Goal: Transaction & Acquisition: Purchase product/service

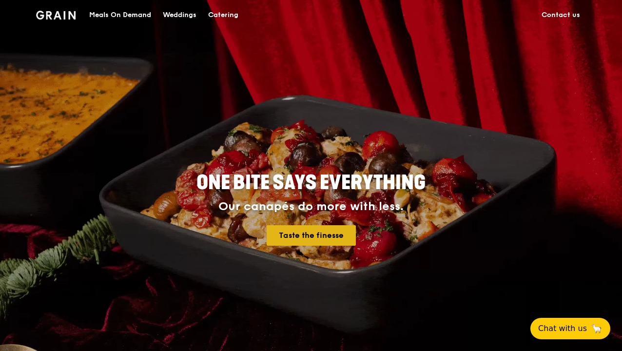
click at [324, 237] on link "Taste the finesse" at bounding box center [311, 235] width 89 height 20
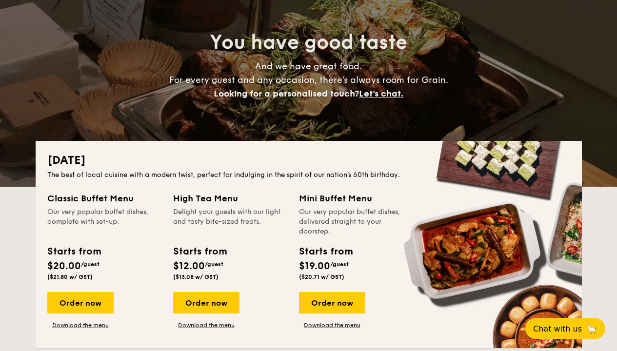
scroll to position [142, 0]
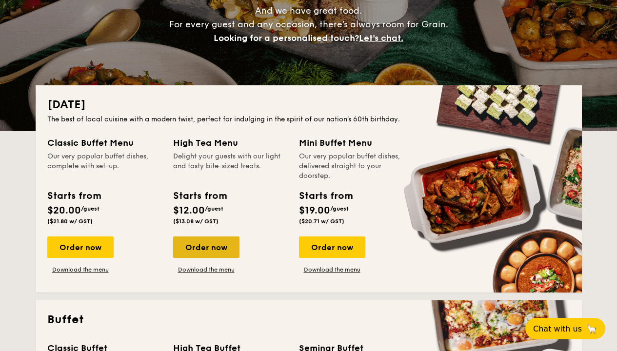
click at [199, 246] on div "Order now" at bounding box center [206, 247] width 66 height 21
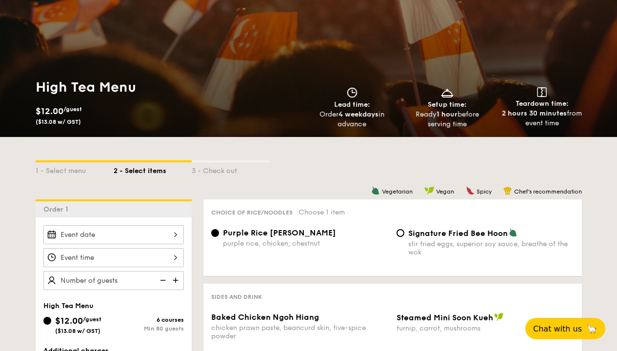
scroll to position [161, 0]
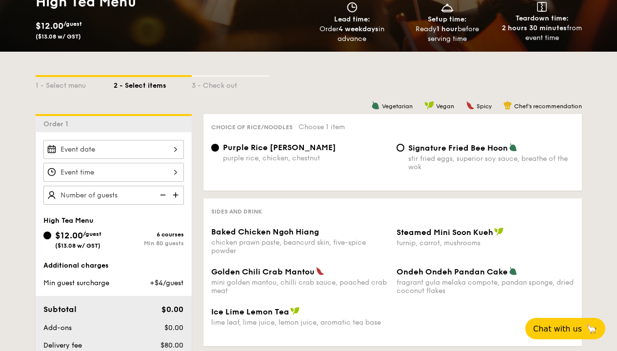
click at [175, 148] on div at bounding box center [113, 149] width 140 height 19
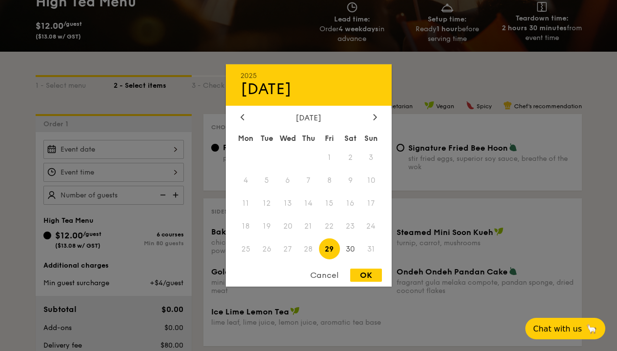
click at [332, 249] on span "29" at bounding box center [329, 248] width 21 height 21
click at [367, 273] on div "OK" at bounding box center [366, 275] width 32 height 13
type input "[DATE]"
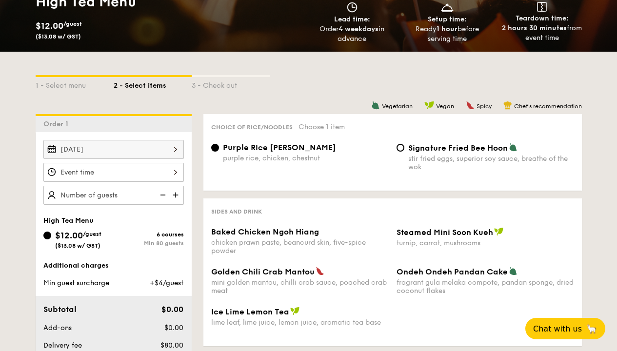
click at [94, 173] on div at bounding box center [113, 172] width 140 height 19
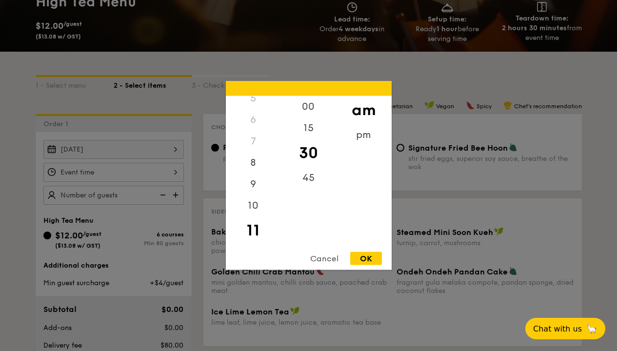
scroll to position [0, 0]
click at [253, 170] on div "3" at bounding box center [253, 170] width 55 height 21
click at [362, 136] on div "pm" at bounding box center [363, 138] width 55 height 28
click at [256, 171] on div "3" at bounding box center [253, 174] width 55 height 28
click at [309, 177] on div "45" at bounding box center [308, 181] width 55 height 28
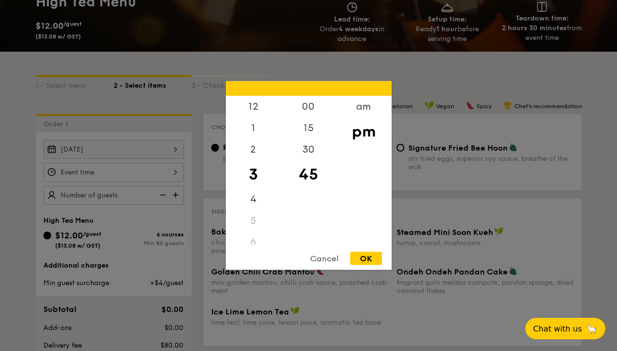
click at [365, 257] on div "OK" at bounding box center [366, 258] width 32 height 13
type input "3:45PM"
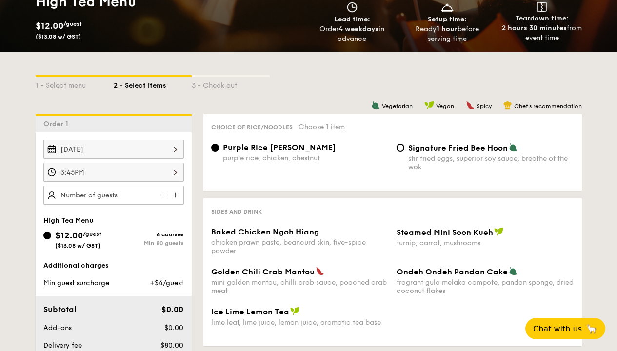
click at [177, 195] on img at bounding box center [176, 195] width 15 height 19
click at [176, 195] on img at bounding box center [176, 195] width 15 height 19
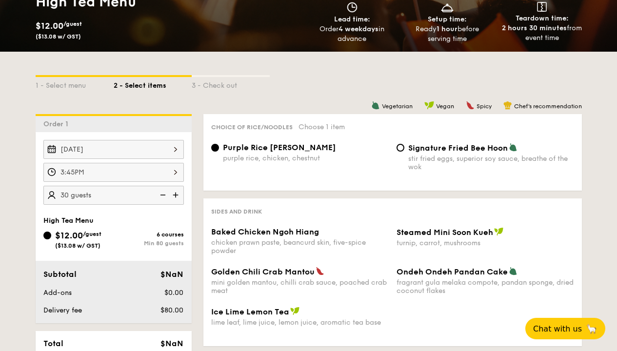
click at [176, 195] on img at bounding box center [176, 195] width 15 height 19
type input "40 guests"
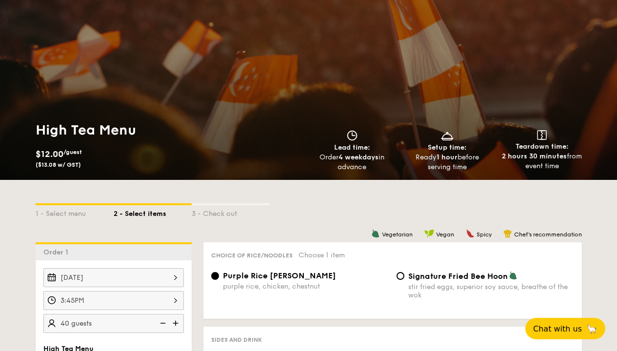
scroll to position [14, 0]
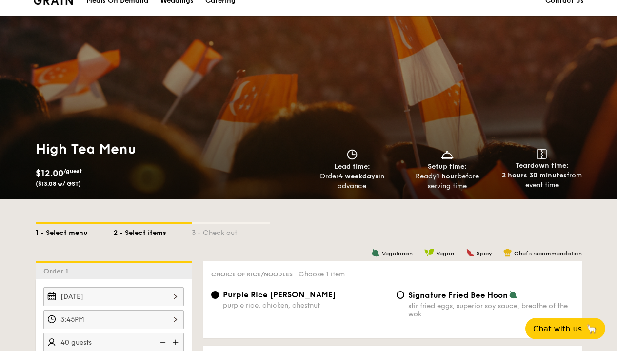
click at [64, 232] on div "1 - Select menu" at bounding box center [75, 231] width 78 height 14
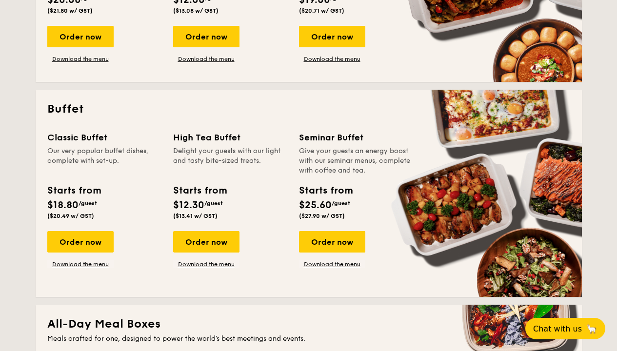
scroll to position [355, 0]
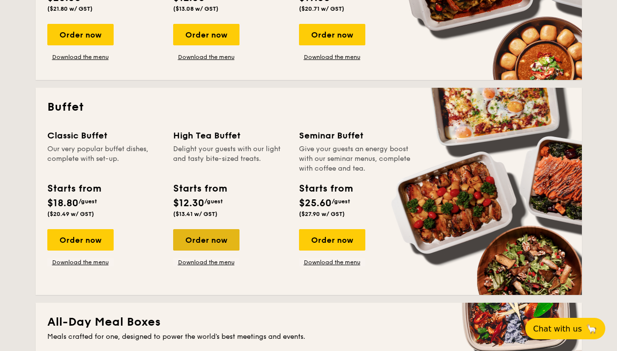
click at [204, 240] on div "Order now" at bounding box center [206, 239] width 66 height 21
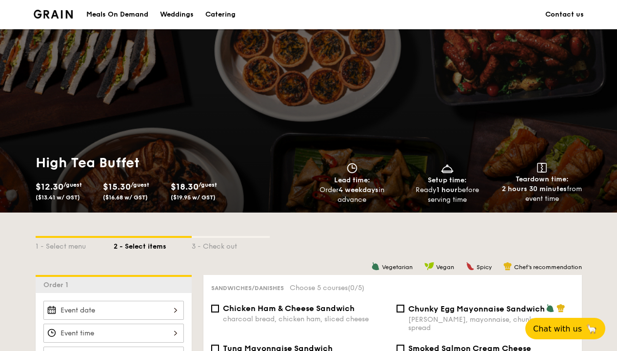
scroll to position [210, 0]
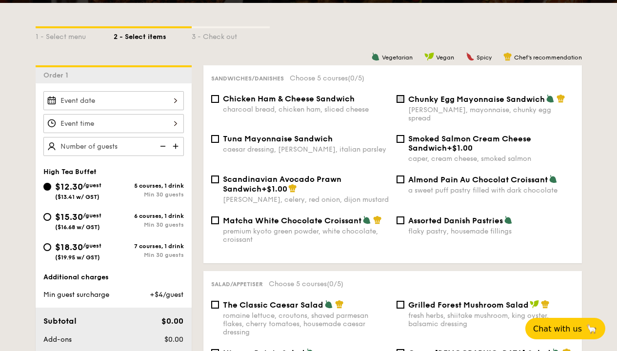
click at [401, 99] on input "Chunky Egg Mayonnaise Sandwich dijon mustard, mayonnaise, chunky egg spread" at bounding box center [400, 99] width 8 height 8
checkbox input "true"
click at [216, 217] on input "Matcha White Chocolate Croissant premium kyoto green powder, white chocolate, c…" at bounding box center [215, 221] width 8 height 8
checkbox input "true"
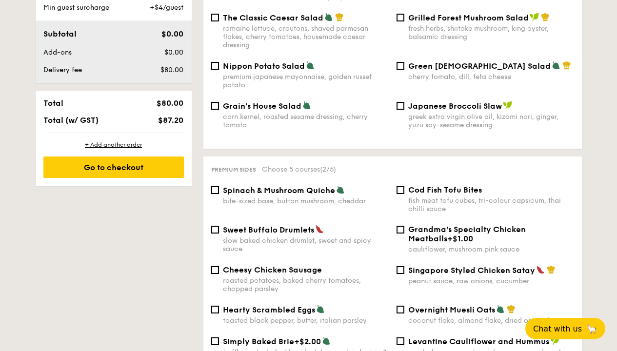
scroll to position [540, 0]
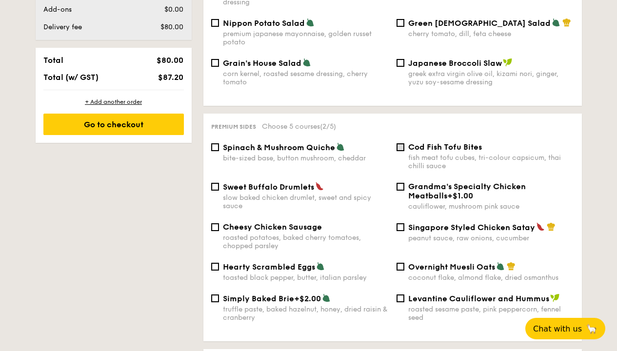
click at [399, 143] on input "Cod Fish Tofu Bites fish meat tofu cubes, tri-colour capsicum, thai chilli sauce" at bounding box center [400, 147] width 8 height 8
checkbox input "true"
click at [215, 143] on input "Spinach & Mushroom Quiche bite-sized base, button mushroom, cheddar" at bounding box center [215, 147] width 8 height 8
checkbox input "true"
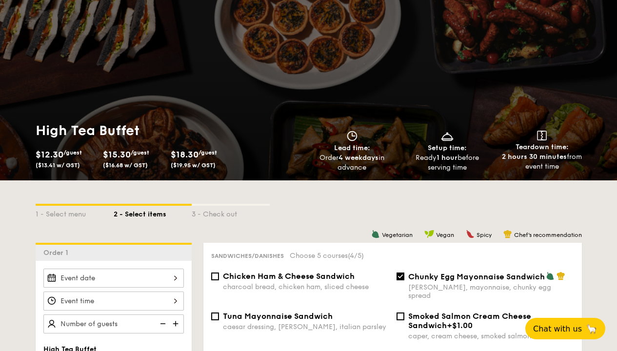
scroll to position [232, 0]
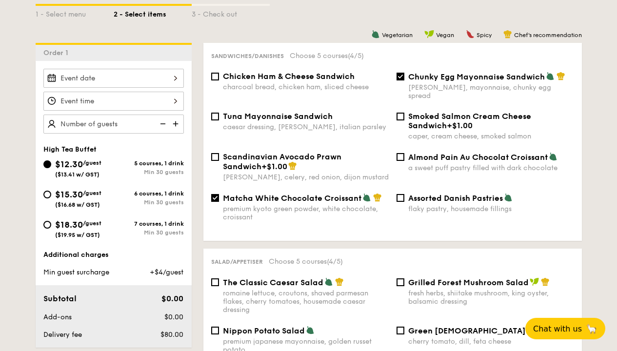
click at [224, 112] on span "Tuna Mayonnaise Sandwich" at bounding box center [278, 116] width 110 height 9
click at [219, 113] on input "Tuna Mayonnaise Sandwich caesar dressing, [GEOGRAPHIC_DATA], italian parsley" at bounding box center [215, 117] width 8 height 8
checkbox input "true"
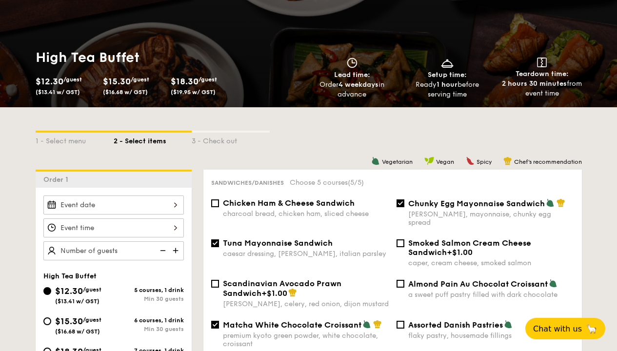
scroll to position [176, 0]
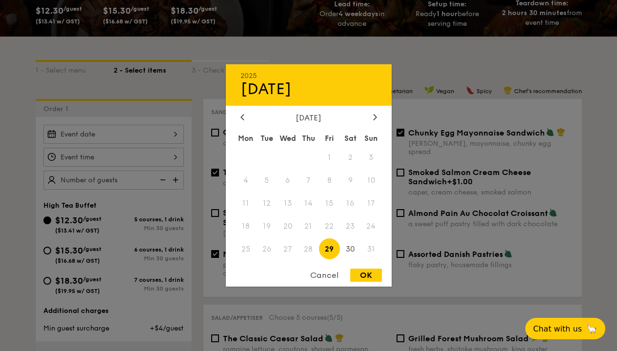
click at [154, 133] on div "2025 Aug [DATE] Tue Wed Thu Fri Sat Sun 1 2 3 4 5 6 7 8 9 10 11 12 13 14 15 16 …" at bounding box center [113, 134] width 140 height 19
click at [327, 246] on span "29" at bounding box center [329, 248] width 21 height 21
click at [362, 277] on div "OK" at bounding box center [366, 275] width 32 height 13
type input "[DATE]"
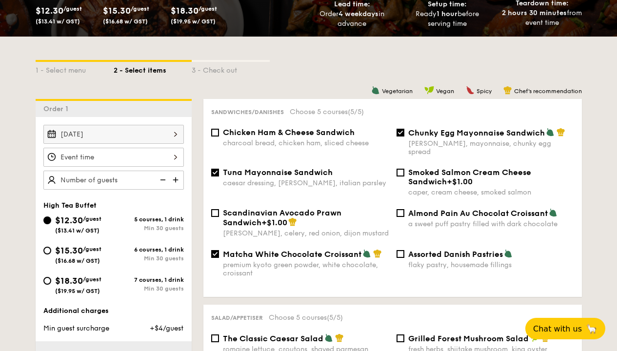
click at [145, 158] on div at bounding box center [113, 157] width 140 height 19
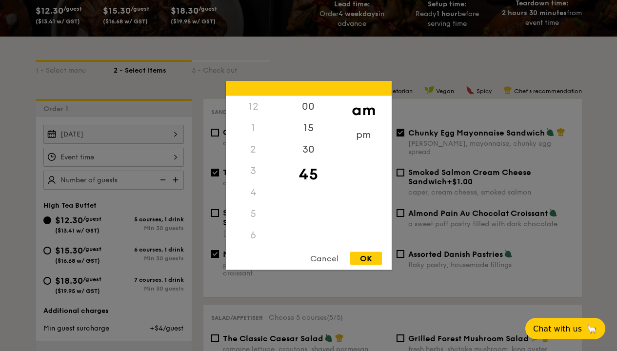
scroll to position [116, 0]
click at [362, 135] on div "pm" at bounding box center [363, 138] width 55 height 28
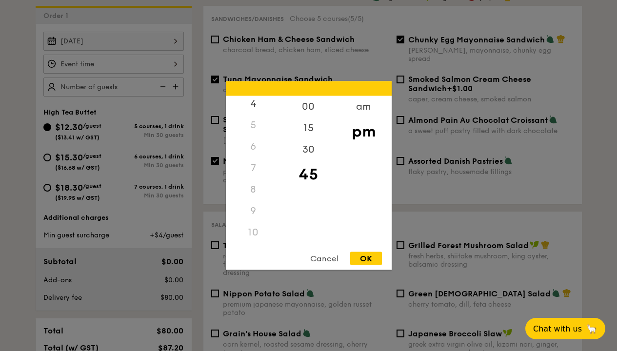
scroll to position [0, 0]
click at [257, 175] on div "3" at bounding box center [253, 174] width 55 height 28
click at [369, 260] on div "OK" at bounding box center [366, 258] width 32 height 13
type input "3:45PM"
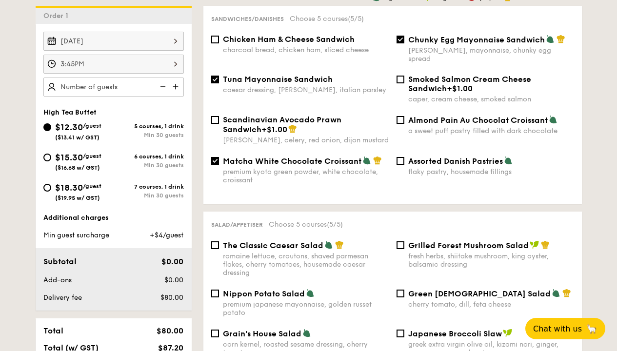
click at [176, 87] on img at bounding box center [176, 87] width 15 height 19
click at [175, 86] on img at bounding box center [176, 87] width 15 height 19
type input "30 guests"
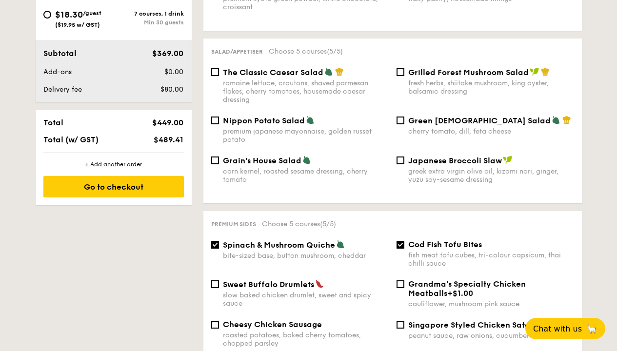
scroll to position [444, 0]
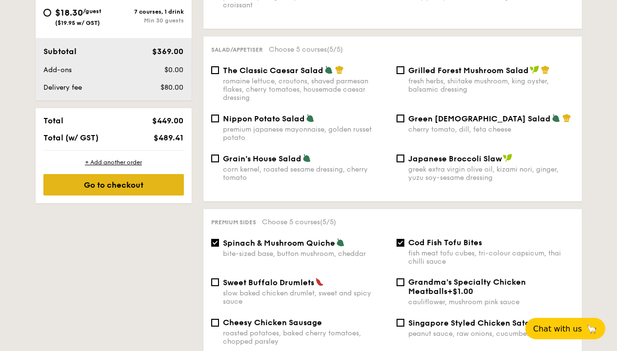
click at [109, 184] on div "Go to checkout" at bounding box center [113, 184] width 140 height 21
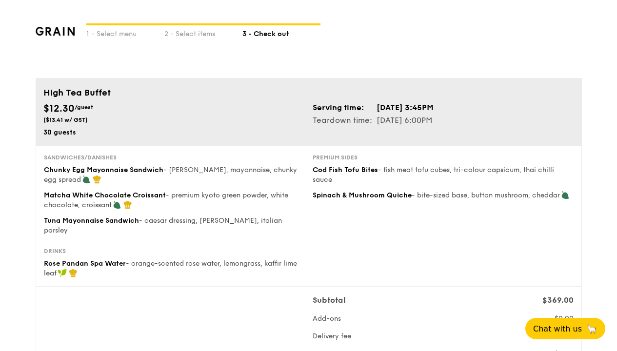
scroll to position [206, 0]
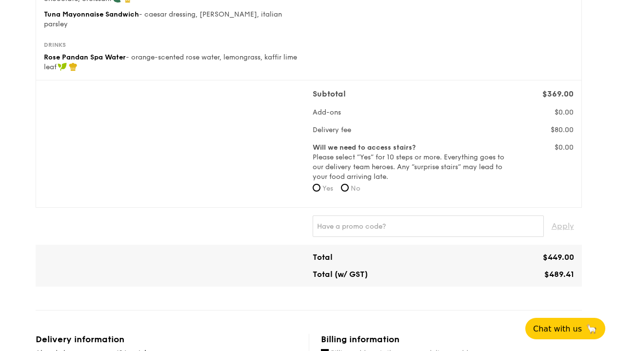
click at [351, 184] on label "No" at bounding box center [351, 189] width 20 height 10
click at [349, 184] on input "No" at bounding box center [345, 188] width 8 height 8
radio input "true"
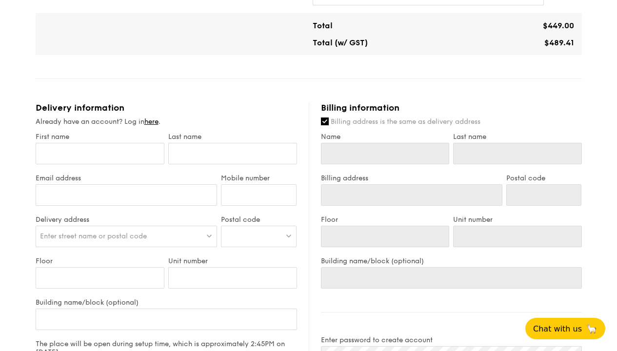
scroll to position [457, 0]
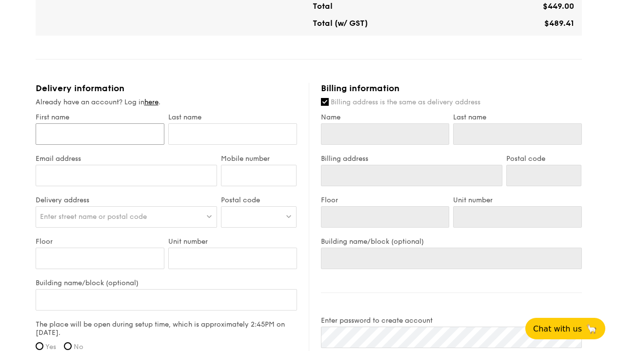
click at [54, 126] on input "First name" at bounding box center [100, 133] width 129 height 21
type input "J"
type input "[PERSON_NAME]"
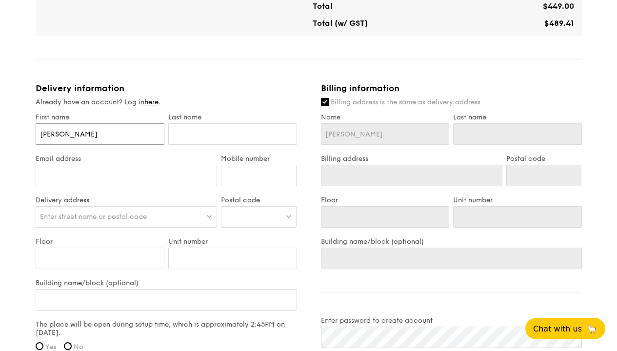
type input "[PERSON_NAME]"
type input "E"
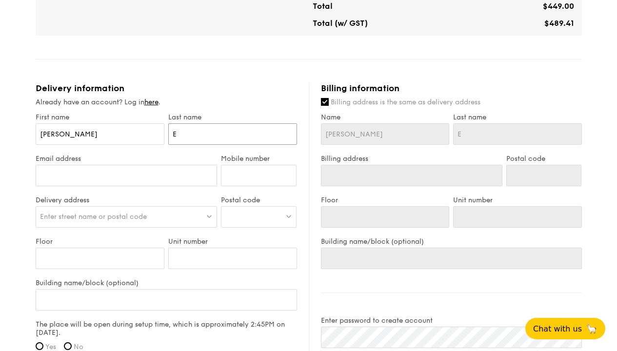
type input "ER"
click at [55, 165] on input "Email address" at bounding box center [127, 175] width 182 height 21
type input "[EMAIL_ADDRESS][DOMAIN_NAME]"
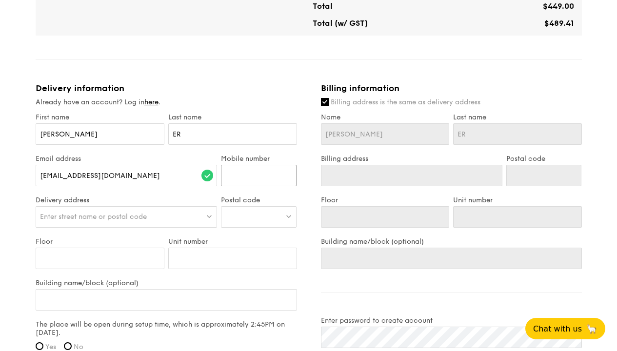
click at [248, 165] on input "Mobile number" at bounding box center [259, 175] width 76 height 21
type input "97609949"
click at [66, 213] on span "Enter street name or postal code" at bounding box center [93, 217] width 107 height 8
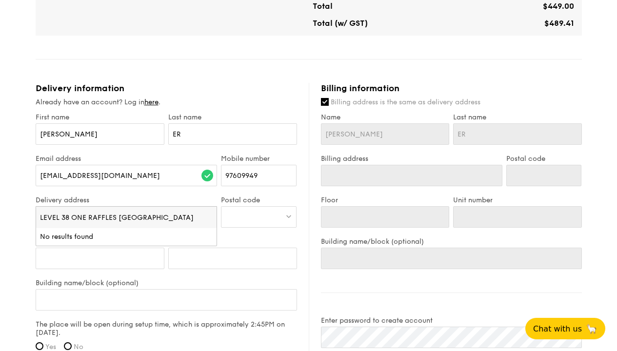
type input "LEVEL 38 ONE RAFFLES [GEOGRAPHIC_DATA]"
click at [248, 211] on div at bounding box center [259, 216] width 76 height 21
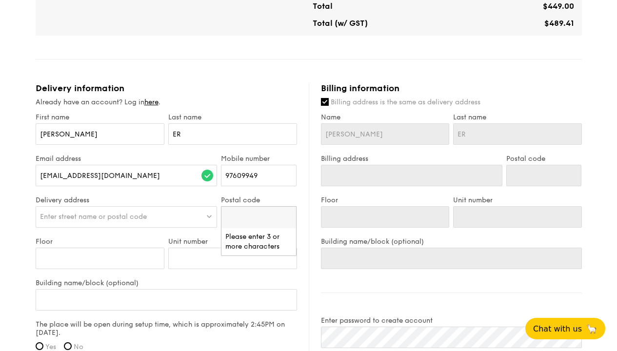
click at [78, 213] on span "Enter street name or postal code" at bounding box center [93, 217] width 107 height 8
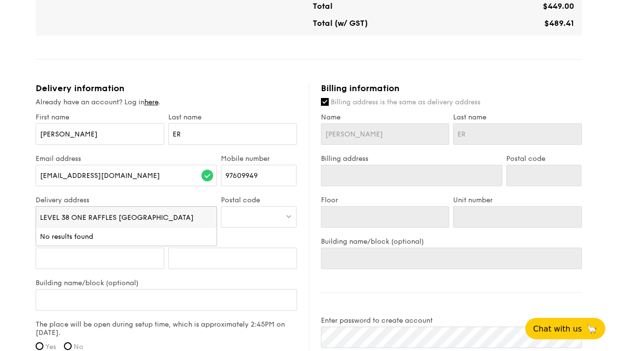
scroll to position [0, 3]
click at [85, 210] on input "LEVEL 38 ONE RAFFLES [GEOGRAPHIC_DATA]" at bounding box center [126, 217] width 181 height 21
click at [246, 206] on div at bounding box center [259, 216] width 76 height 21
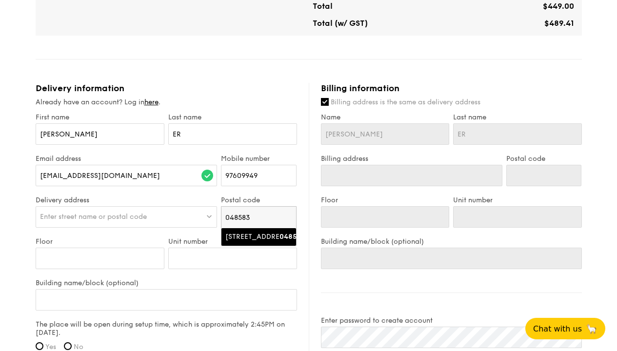
type input "048583"
click at [241, 232] on div "[STREET_ADDRESS]" at bounding box center [250, 237] width 50 height 10
type input "[STREET_ADDRESS]"
type input "048583"
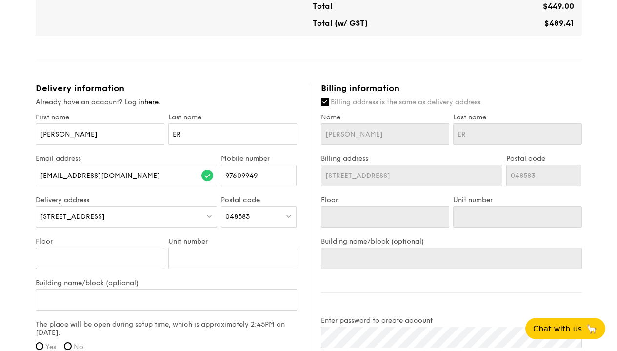
type input "L"
type input "LE"
type input "LEV"
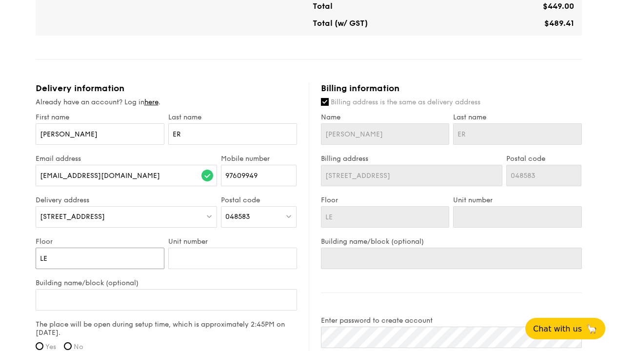
type input "LEV"
type input "LEVE"
type input "LEVEL"
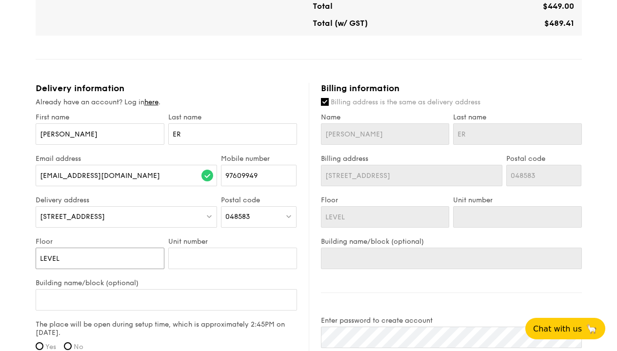
type input "LEVEL"
type input "LEVEL 3"
type input "LEVEL 38"
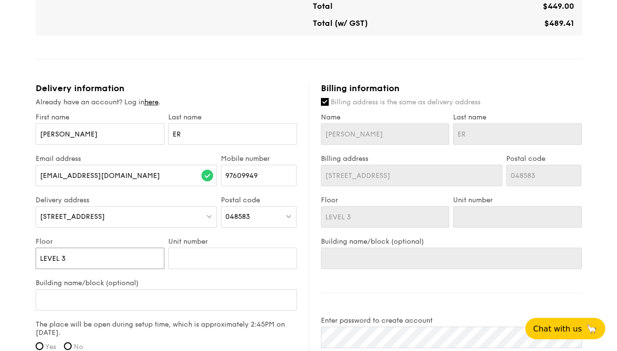
type input "LEVEL 38"
type input "0"
type input "00"
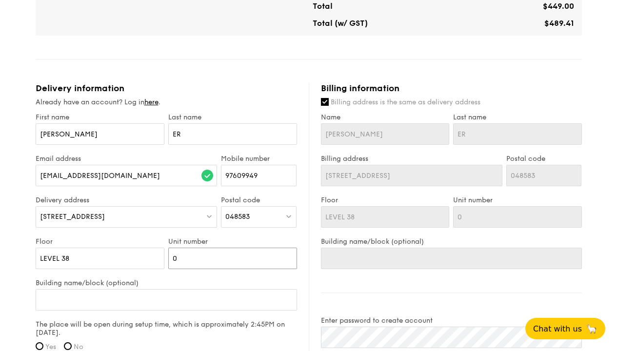
type input "00"
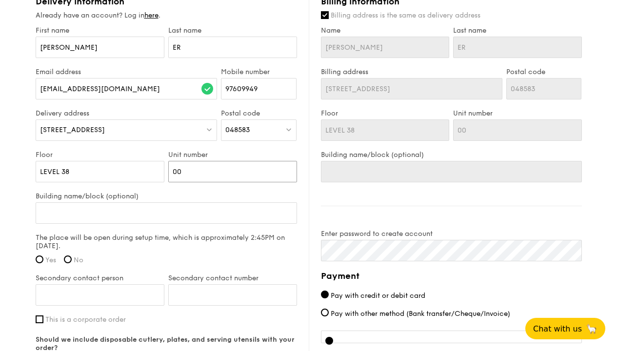
type input "00"
type input "N"
type input "NO"
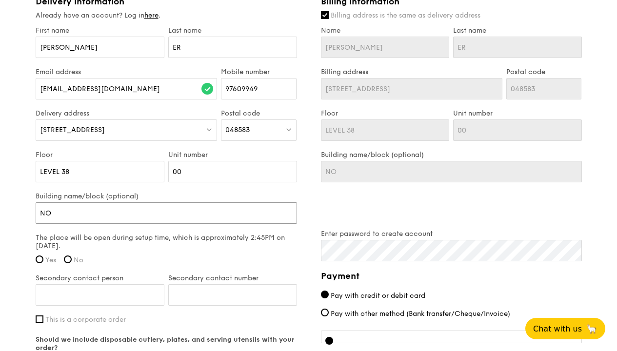
type input "NOR"
type input "NORT"
type input "NORTH"
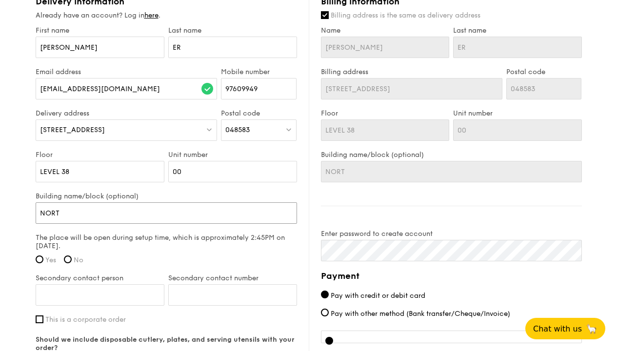
type input "NORTH"
type input "NORTH T"
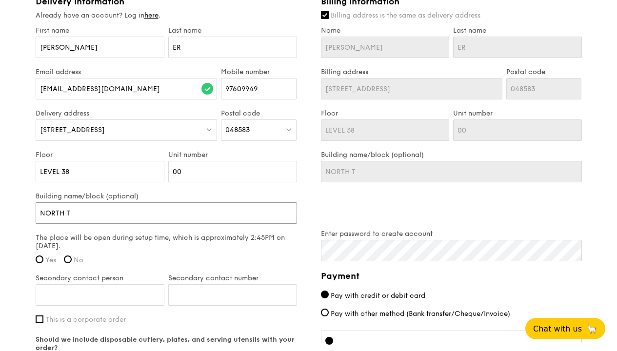
type input "NORTH TO"
type input "NORTH TOW"
type input "NORTH [PERSON_NAME]"
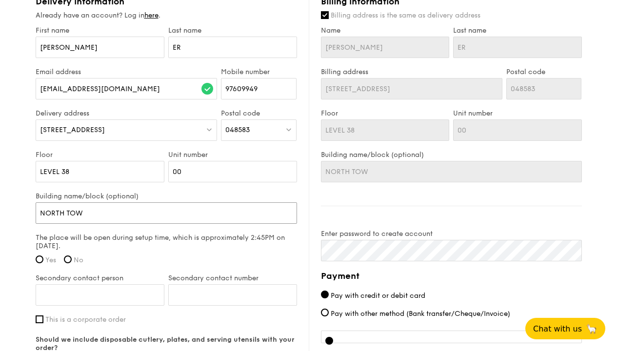
type input "NORTH [PERSON_NAME]"
type input "[GEOGRAPHIC_DATA]"
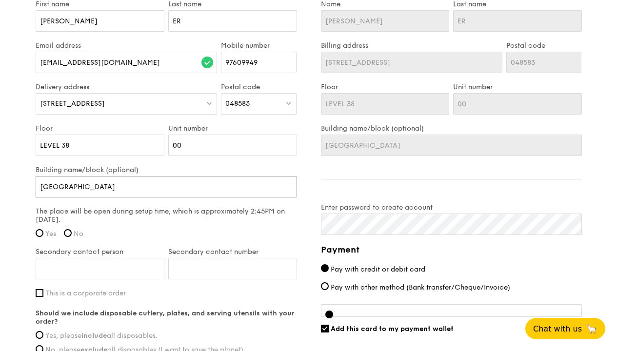
scroll to position [593, 0]
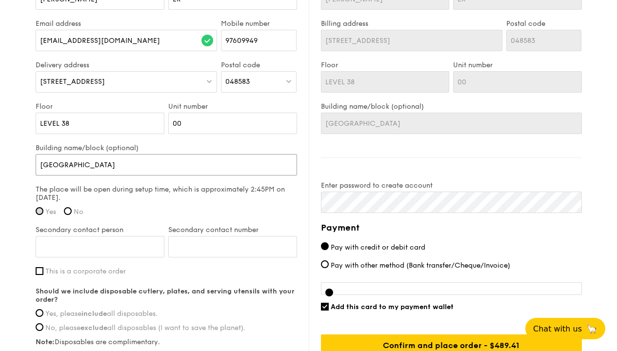
type input "[GEOGRAPHIC_DATA]"
click at [41, 207] on input "Yes" at bounding box center [40, 211] width 8 height 8
radio input "true"
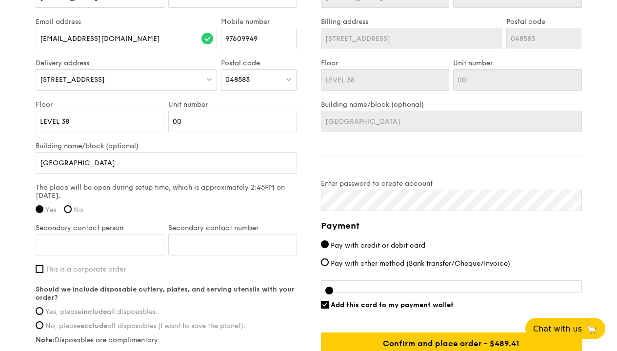
scroll to position [608, 0]
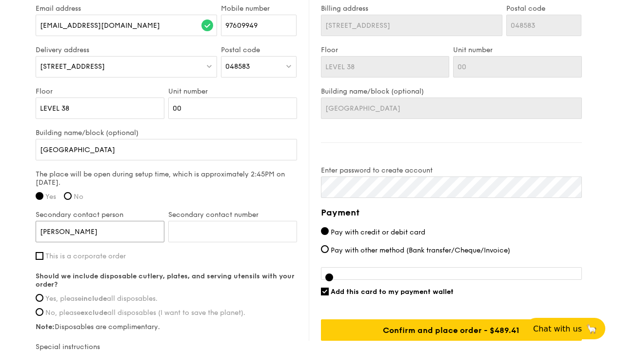
type input "[PERSON_NAME]"
click at [191, 225] on input "Secondary contact number" at bounding box center [232, 231] width 129 height 21
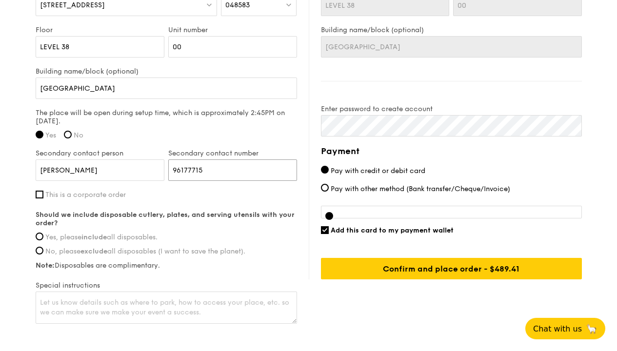
scroll to position [712, 0]
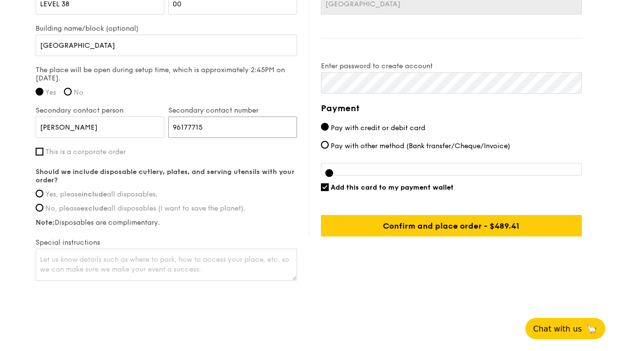
type input "96177715"
click at [52, 190] on span "Yes, please include all disposables." at bounding box center [101, 194] width 112 height 8
click at [43, 190] on input "Yes, please include all disposables." at bounding box center [40, 194] width 8 height 8
radio input "true"
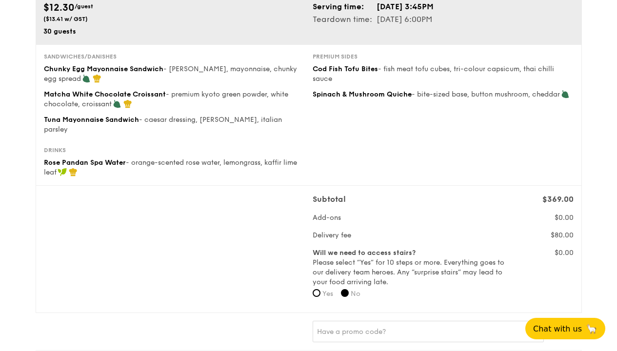
scroll to position [0, 0]
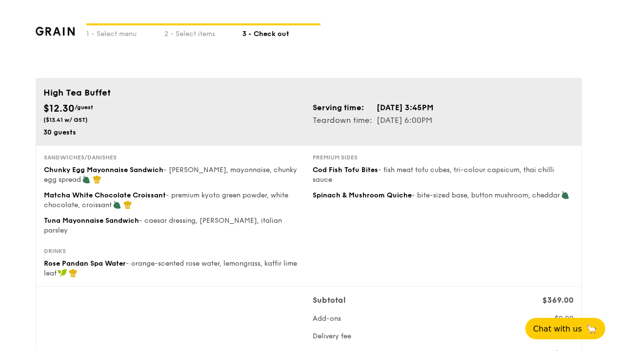
click at [370, 119] on td "Teardown time:" at bounding box center [344, 120] width 63 height 13
click at [199, 33] on div "2 - Select items" at bounding box center [203, 32] width 78 height 14
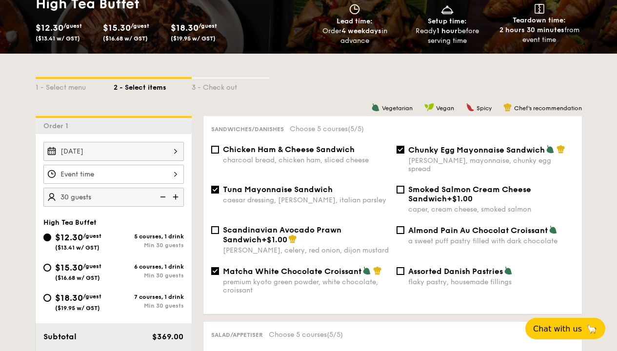
scroll to position [161, 0]
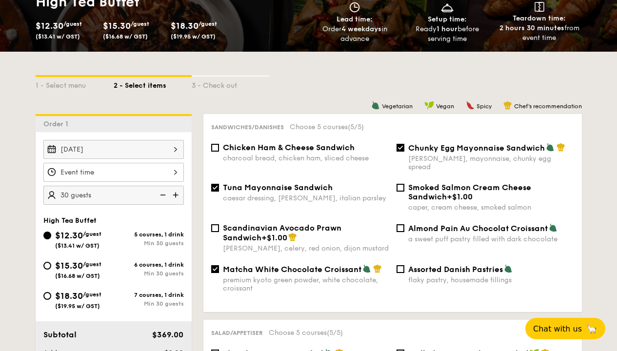
click at [159, 173] on div at bounding box center [113, 172] width 140 height 19
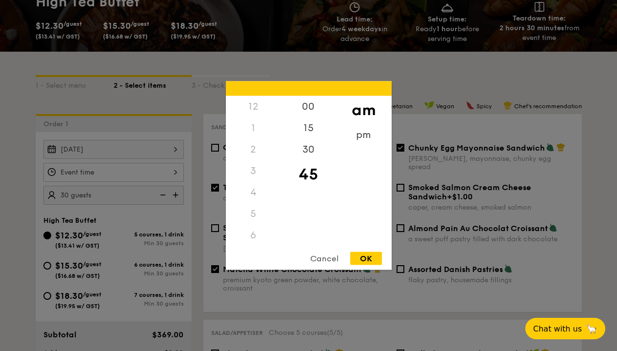
scroll to position [116, 0]
click at [366, 131] on div "pm" at bounding box center [363, 138] width 55 height 28
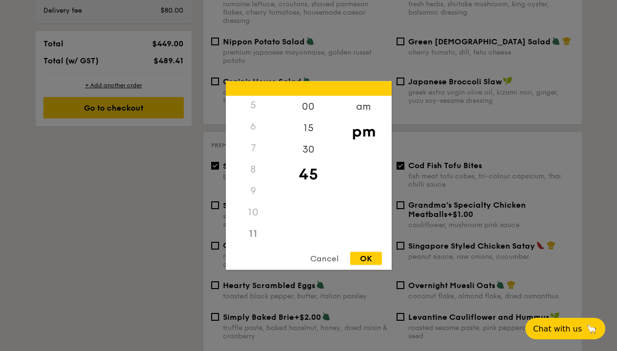
scroll to position [4, 0]
click at [251, 146] on div "2" at bounding box center [253, 149] width 55 height 28
click at [370, 256] on div "OK" at bounding box center [366, 258] width 32 height 13
type input "2:45PM"
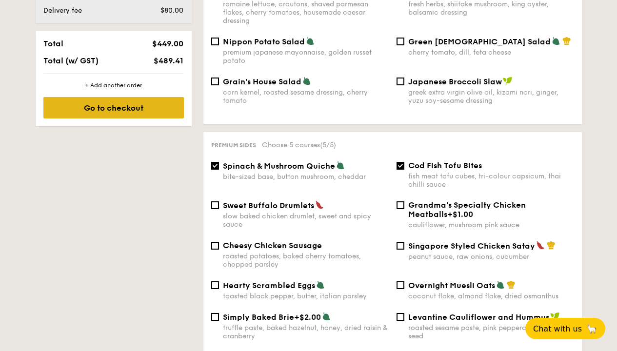
click at [121, 111] on div "Go to checkout" at bounding box center [113, 107] width 140 height 21
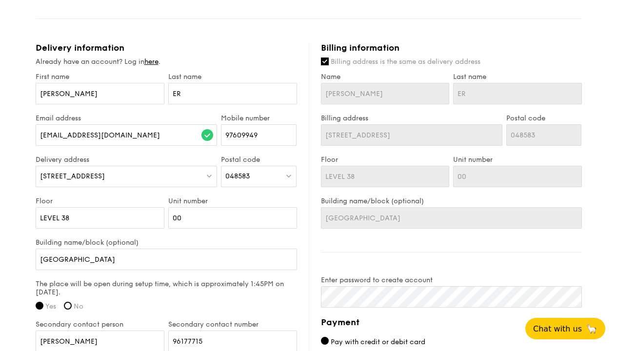
scroll to position [694, 0]
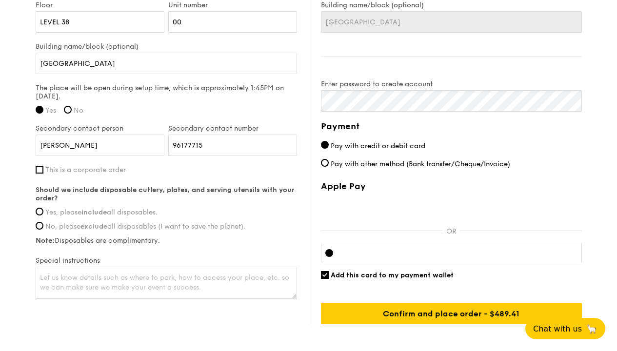
click at [61, 208] on span "Yes, please include all disposables." at bounding box center [101, 212] width 112 height 8
click at [43, 208] on input "Yes, please include all disposables." at bounding box center [40, 212] width 8 height 8
radio input "true"
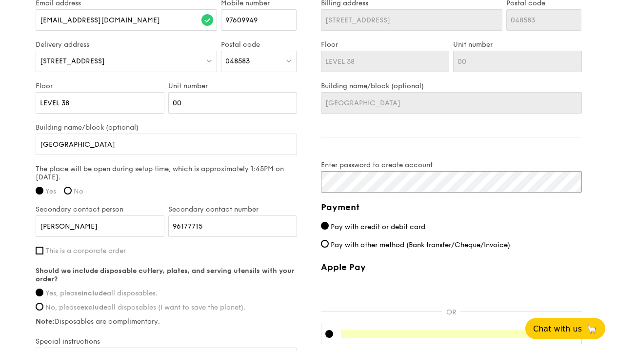
scroll to position [697, 0]
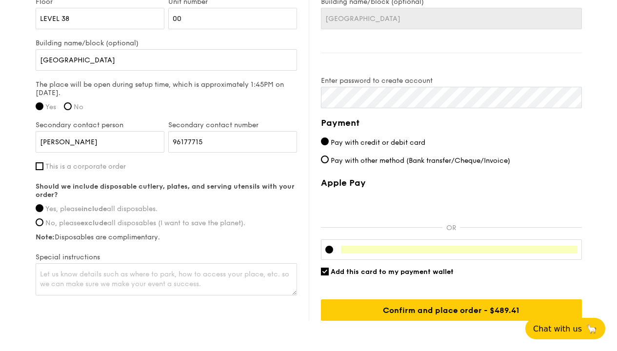
click at [328, 268] on input "Add this card to my payment wallet" at bounding box center [325, 272] width 8 height 8
checkbox input "false"
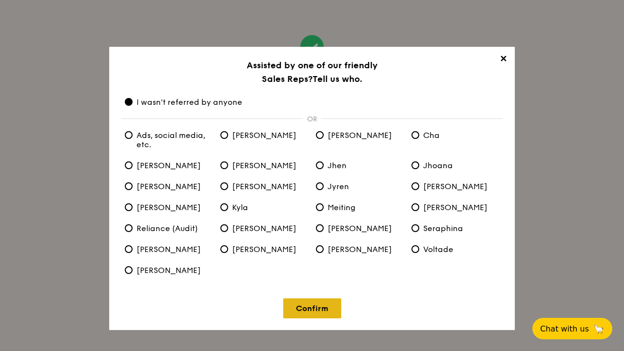
click at [313, 309] on link "Confirm" at bounding box center [312, 308] width 58 height 20
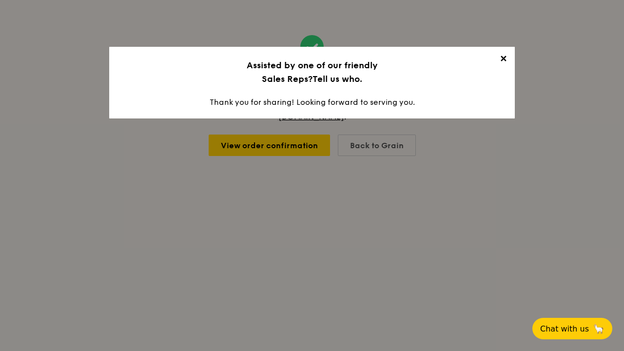
click at [502, 57] on span "✕" at bounding box center [503, 61] width 14 height 14
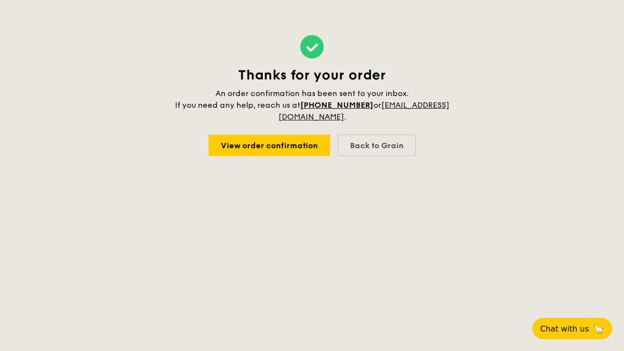
click at [368, 254] on body "Thanks for your order An order confirmation has been sent to your inbox. If you…" at bounding box center [312, 175] width 624 height 351
click at [289, 146] on link "View order confirmation" at bounding box center [269, 145] width 121 height 21
